Goal: Use online tool/utility: Utilize a website feature to perform a specific function

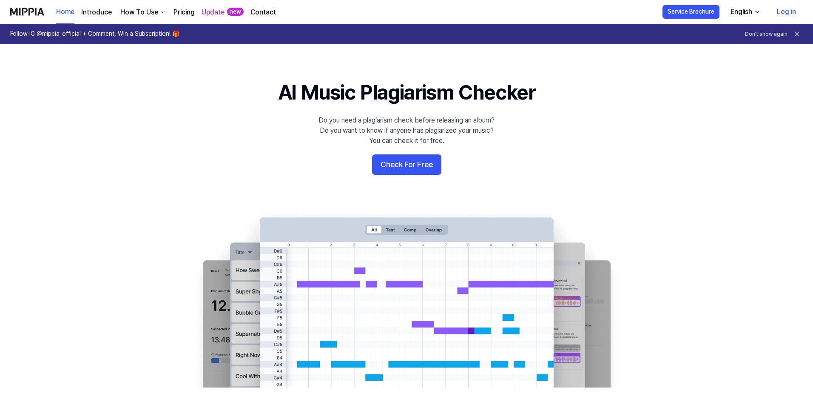
click at [414, 170] on button "Check For Free" at bounding box center [406, 164] width 69 height 20
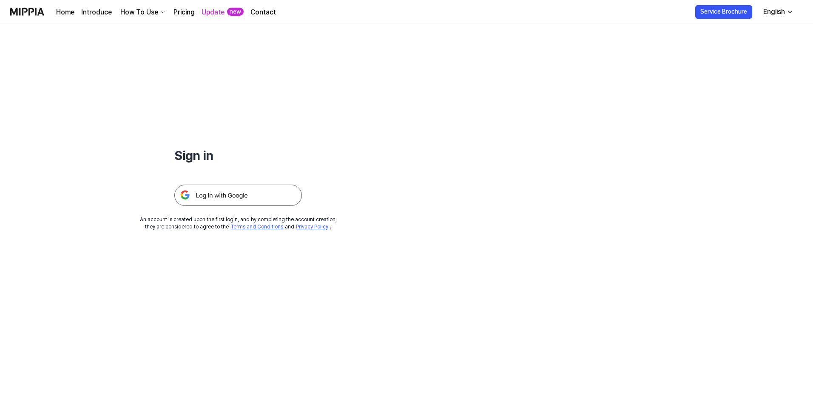
click at [220, 194] on img at bounding box center [238, 194] width 128 height 21
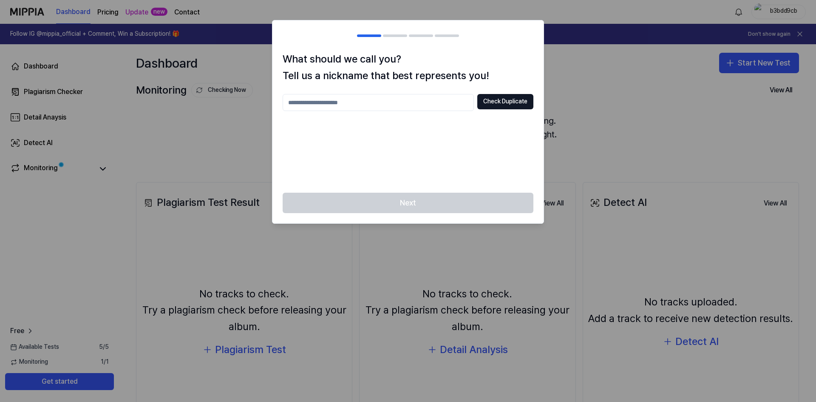
click at [345, 103] on input "text" at bounding box center [378, 102] width 191 height 17
type input "****"
click at [515, 105] on button "Check Duplicate" at bounding box center [505, 101] width 56 height 15
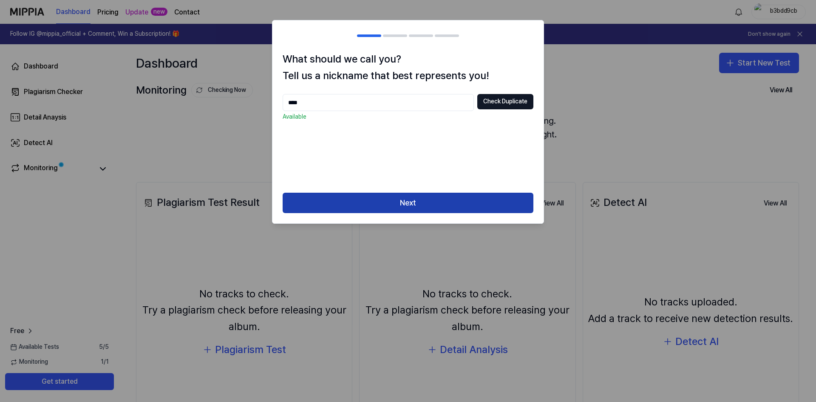
click at [447, 202] on button "Next" at bounding box center [408, 203] width 251 height 20
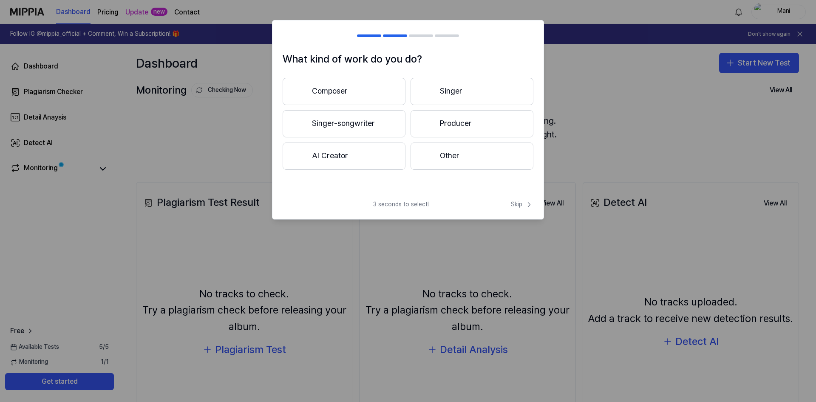
click at [521, 208] on span "Skip" at bounding box center [522, 204] width 23 height 9
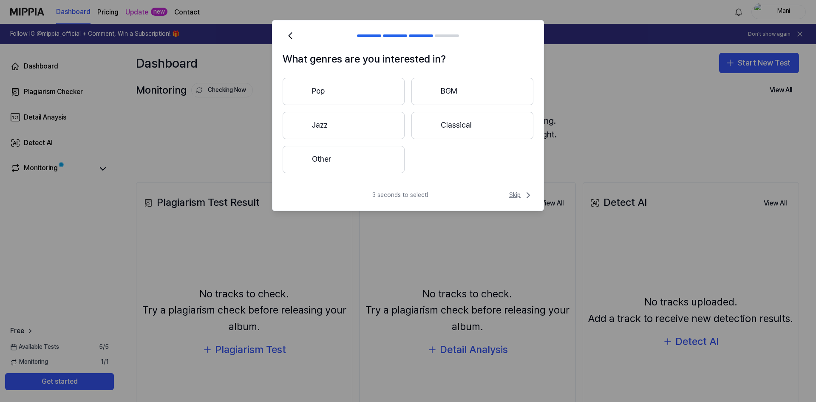
click at [513, 196] on span "Skip" at bounding box center [521, 195] width 24 height 10
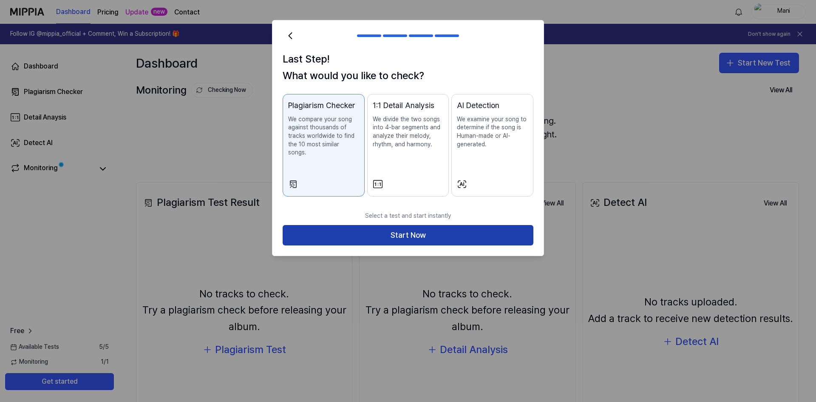
click at [419, 225] on button "Start Now" at bounding box center [408, 235] width 251 height 20
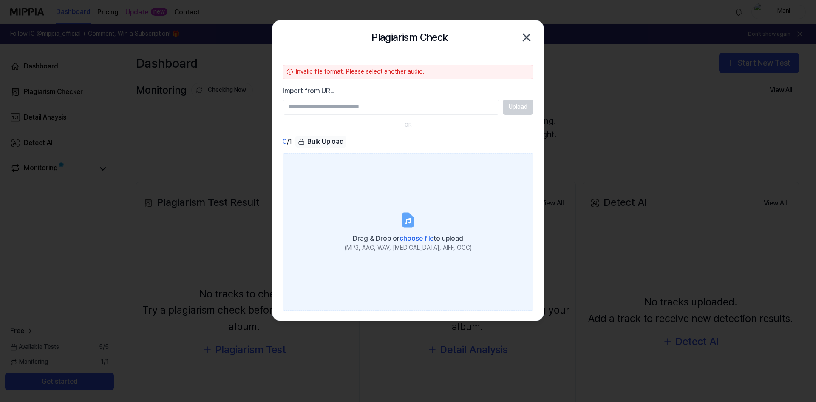
click at [422, 238] on span "choose file" at bounding box center [417, 238] width 34 height 8
click at [0, 0] on input "Drag & Drop or choose file to upload (MP3, AAC, WAV, [MEDICAL_DATA], AIFF, OGG)" at bounding box center [0, 0] width 0 height 0
